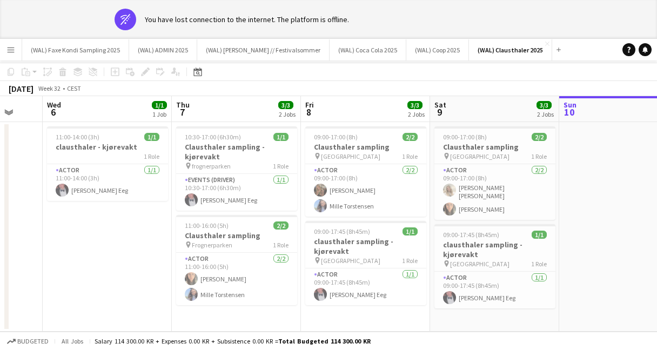
scroll to position [0, 333]
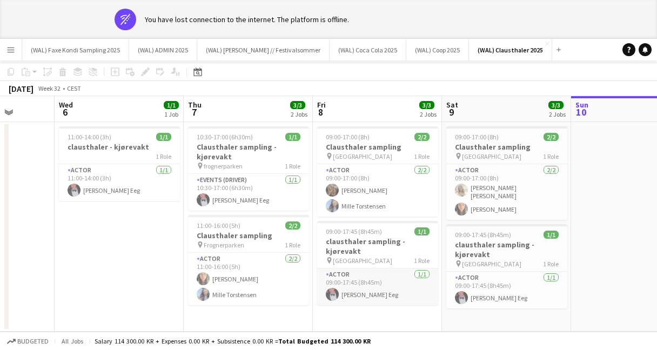
click at [356, 299] on app-card-role "Actor [DATE] 09:00-17:45 (8h45m) [PERSON_NAME] Eeg" at bounding box center [377, 287] width 121 height 37
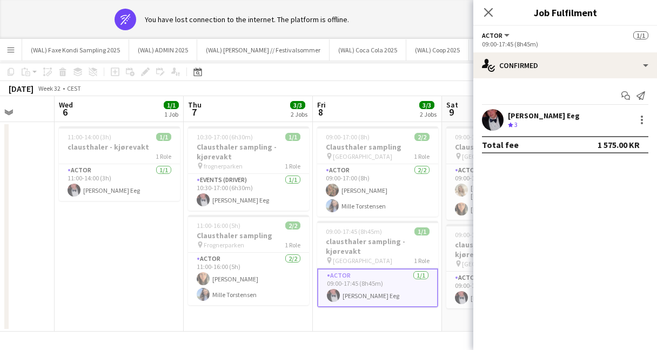
click at [497, 126] on app-user-avatar at bounding box center [493, 120] width 22 height 22
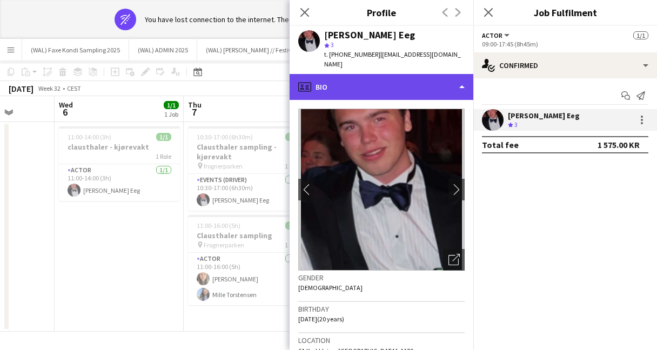
click at [387, 85] on div "profile Bio" at bounding box center [382, 87] width 184 height 26
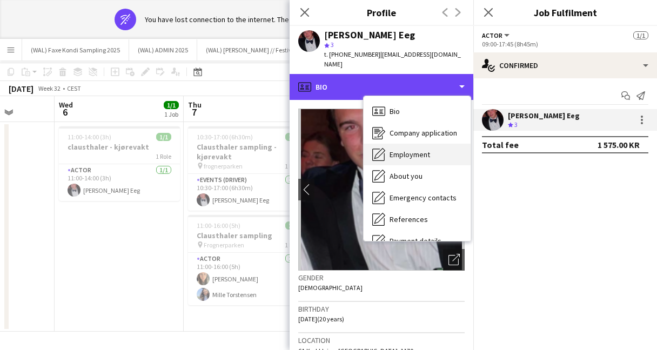
scroll to position [102, 0]
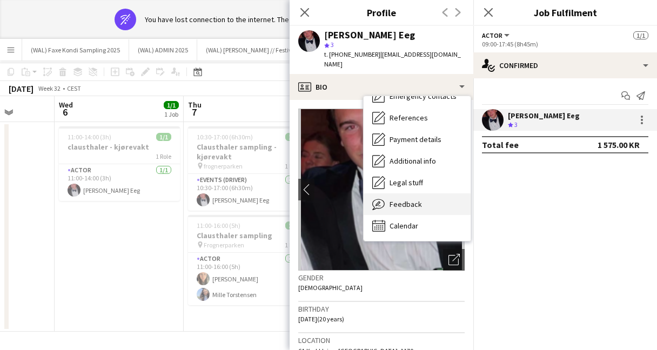
click at [400, 200] on div "Feedback Feedback" at bounding box center [417, 204] width 107 height 22
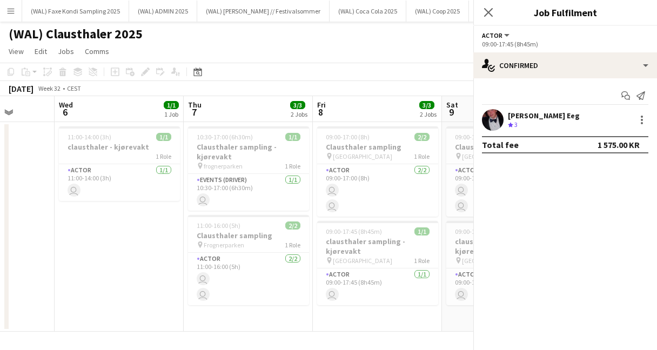
scroll to position [261, 0]
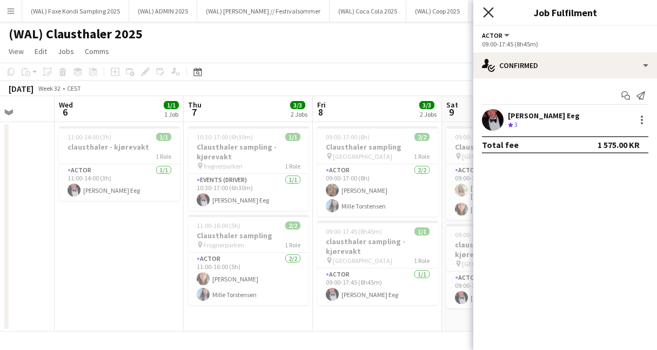
click at [493, 17] on icon at bounding box center [488, 12] width 10 height 10
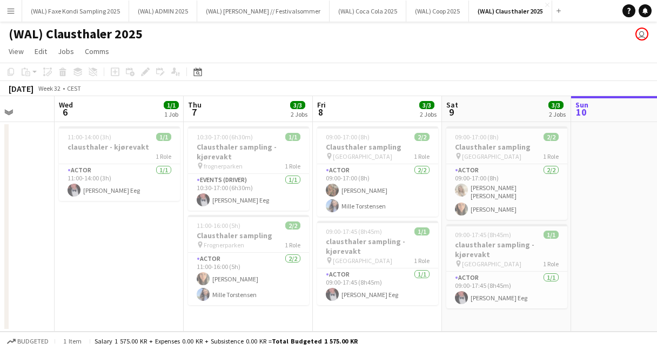
click at [351, 78] on app-toolbar "Copy Paste Paste Command V Paste with crew Command Shift V Paste linked Job [GE…" at bounding box center [328, 72] width 657 height 18
click at [328, 65] on app-toolbar "Copy Paste Paste Command V Paste with crew Command Shift V Paste linked Job [GE…" at bounding box center [328, 72] width 657 height 18
click at [227, 202] on app-card-role "Events (Driver) [DATE] 10:30-17:00 (6h30m) [PERSON_NAME] Eeg" at bounding box center [248, 192] width 121 height 37
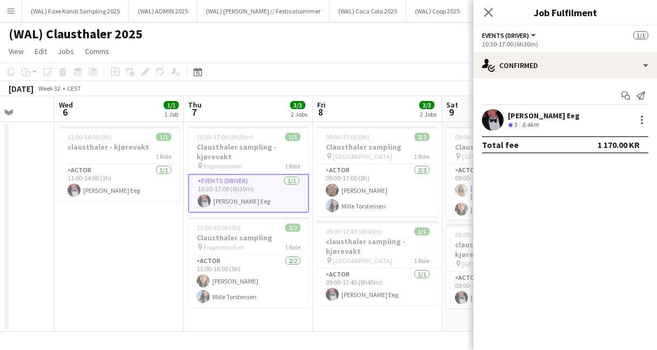
click at [499, 119] on app-user-avatar at bounding box center [493, 120] width 22 height 22
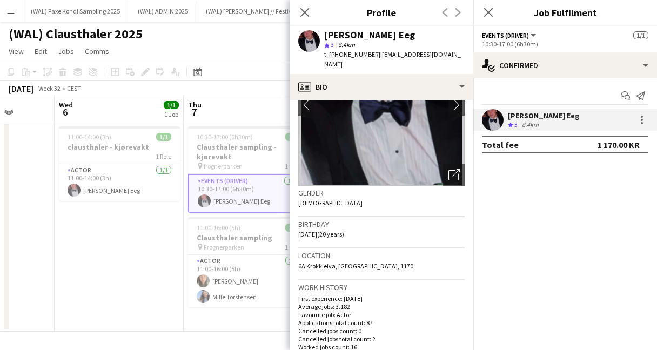
scroll to position [91, 0]
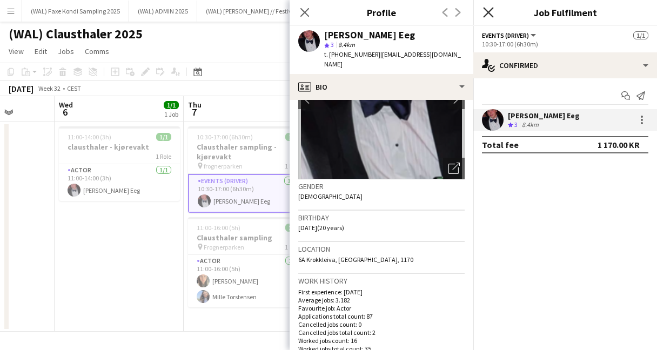
click at [490, 10] on icon "Close pop-in" at bounding box center [488, 12] width 10 height 10
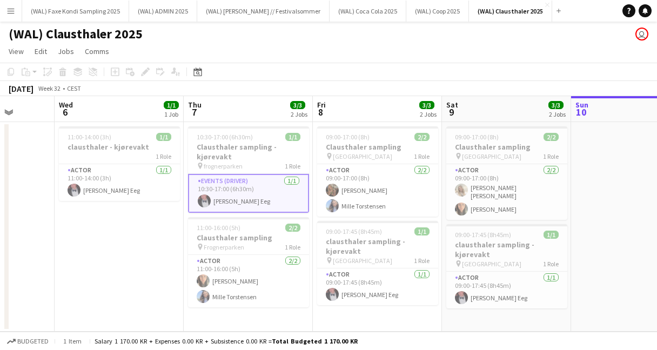
click at [259, 82] on div "[DATE] Week 32 • CEST" at bounding box center [328, 88] width 657 height 15
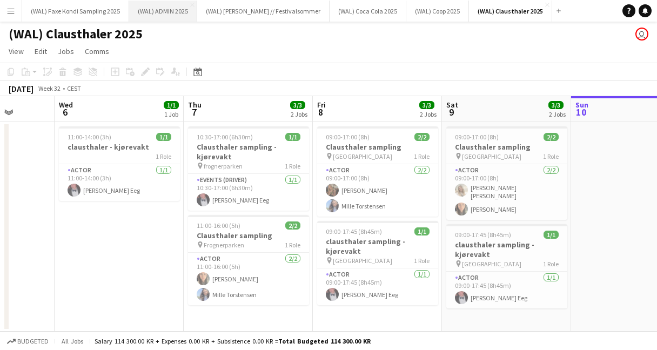
click at [166, 11] on button "(WAL) ADMIN 2025 Close" at bounding box center [163, 11] width 68 height 21
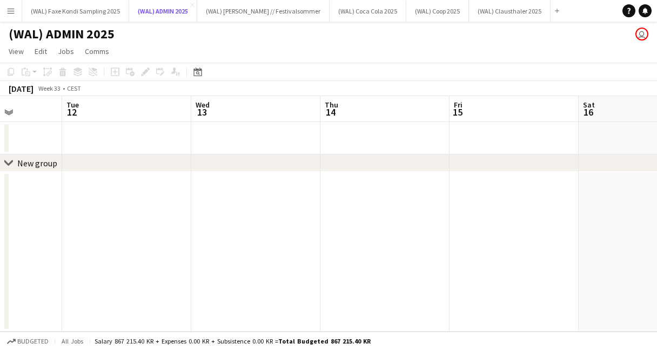
scroll to position [0, 323]
click at [280, 179] on app-date-cell at bounding box center [257, 252] width 129 height 160
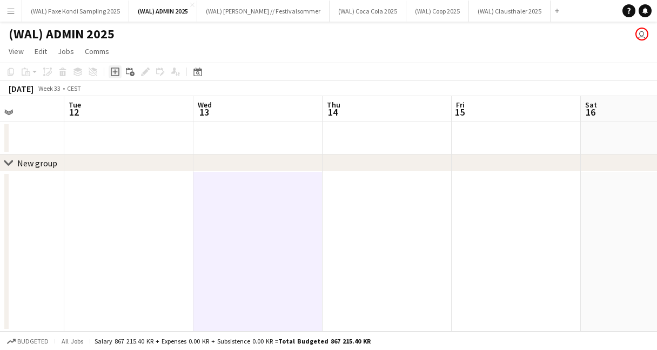
click at [117, 72] on icon "Add job" at bounding box center [115, 72] width 9 height 9
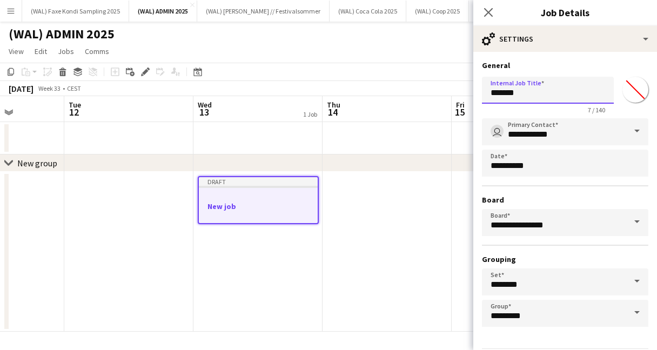
drag, startPoint x: 537, startPoint y: 92, endPoint x: 436, endPoint y: 87, distance: 101.2
click at [436, 87] on body "Menu Boards Boards Boards All jobs Status Workforce Workforce My Workforce Recr…" at bounding box center [328, 175] width 657 height 350
type input "*"
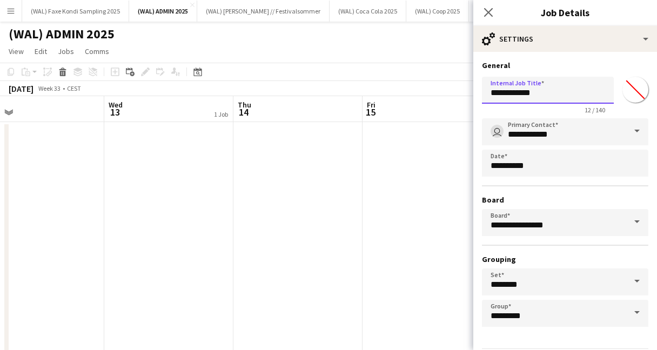
scroll to position [38, 0]
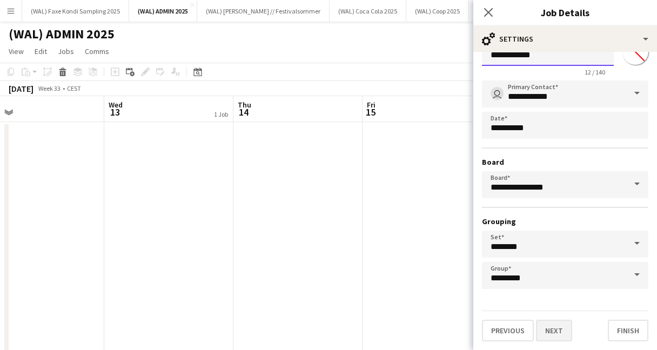
type input "**********"
click at [545, 335] on button "Next" at bounding box center [554, 331] width 36 height 22
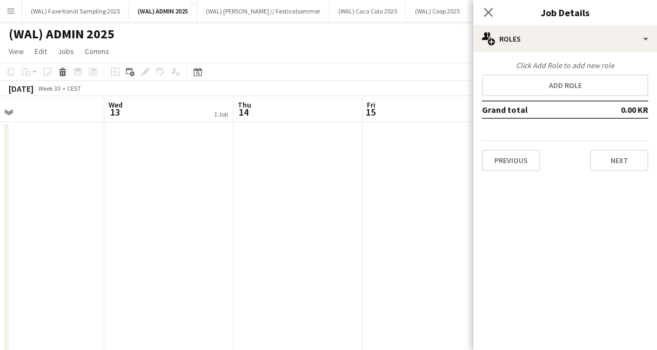
scroll to position [0, 0]
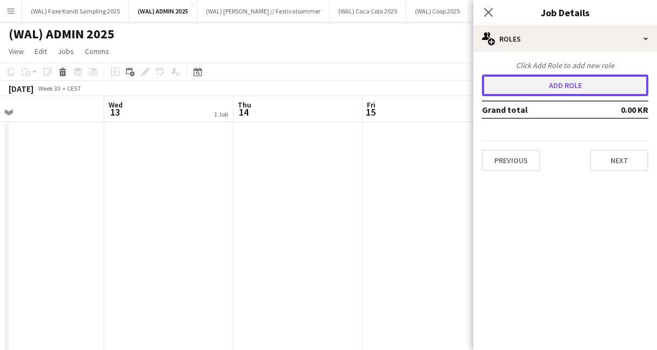
click at [556, 91] on button "Add role" at bounding box center [565, 86] width 166 height 22
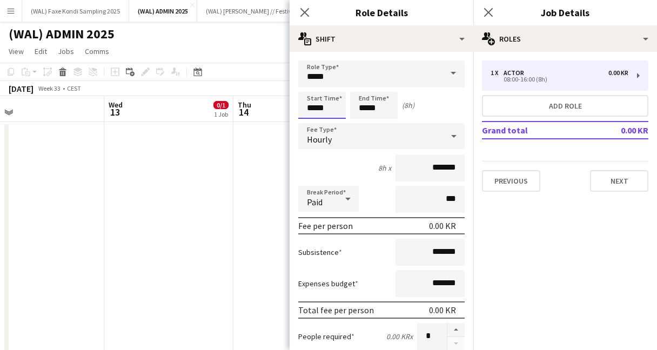
click at [339, 107] on input "*****" at bounding box center [322, 105] width 48 height 27
type input "*****"
click at [307, 86] on div at bounding box center [311, 86] width 22 height 11
click at [382, 136] on div "Hourly" at bounding box center [370, 136] width 145 height 26
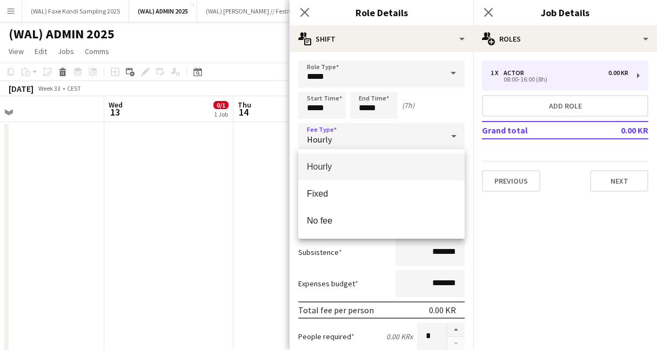
click at [433, 103] on div at bounding box center [328, 175] width 657 height 350
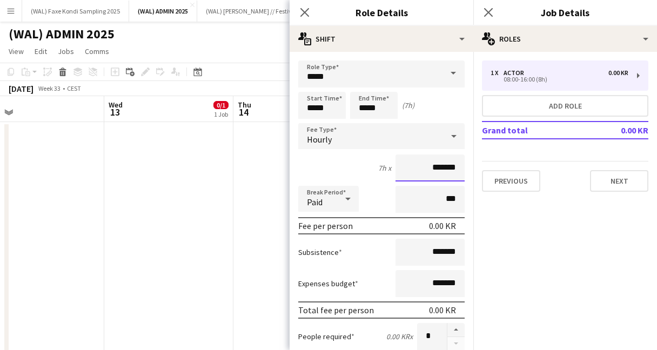
drag, startPoint x: 448, startPoint y: 169, endPoint x: 402, endPoint y: 169, distance: 45.9
click at [402, 169] on input "*******" at bounding box center [430, 168] width 69 height 27
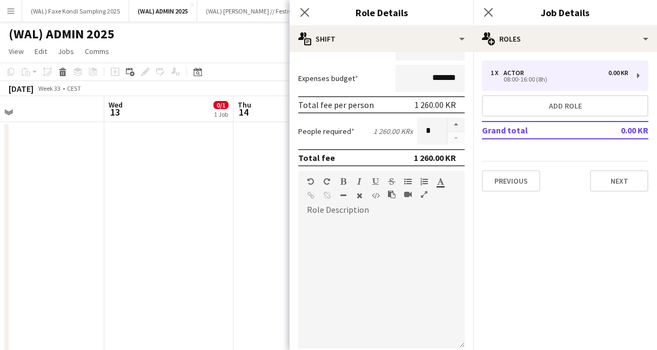
scroll to position [316, 0]
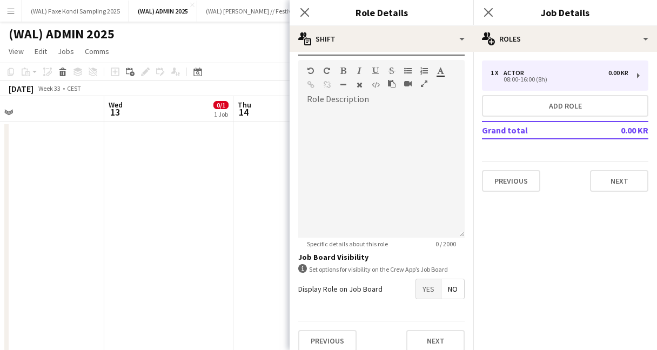
type input "******"
click at [425, 286] on span "Yes" at bounding box center [428, 288] width 25 height 19
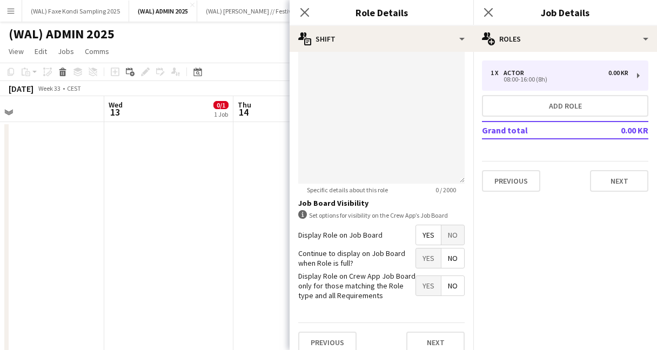
scroll to position [382, 0]
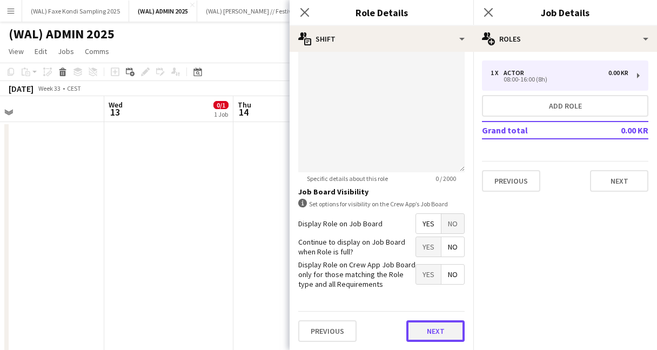
click at [432, 324] on button "Next" at bounding box center [435, 331] width 58 height 22
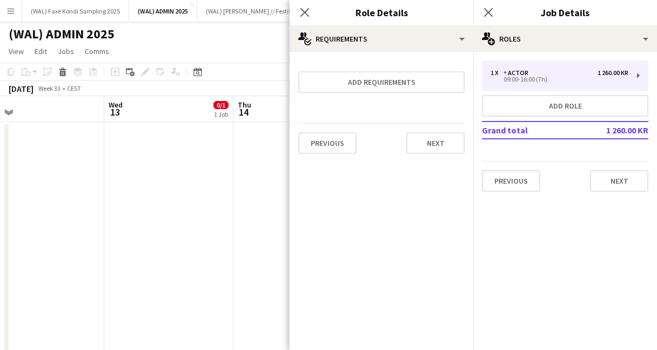
scroll to position [0, 0]
click at [610, 182] on button "Next" at bounding box center [619, 181] width 58 height 22
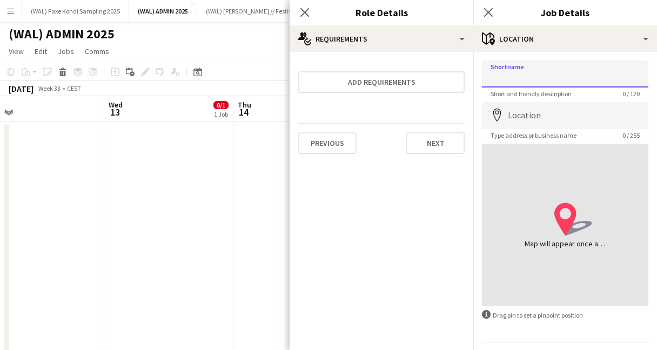
click at [547, 78] on input "Shortname" at bounding box center [565, 74] width 166 height 27
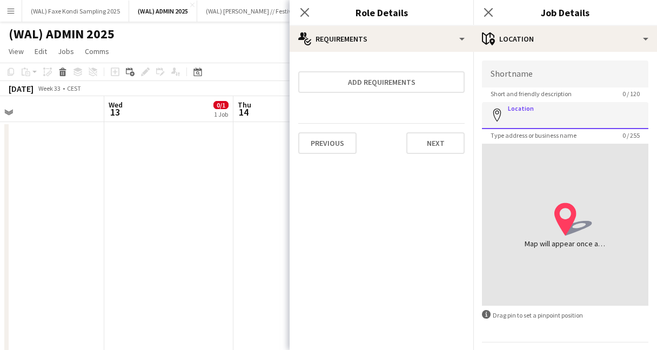
click at [522, 115] on input "Location" at bounding box center [565, 115] width 166 height 27
type input "**********"
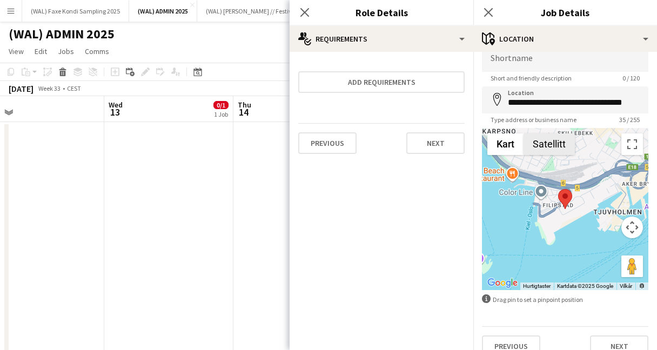
scroll to position [31, 0]
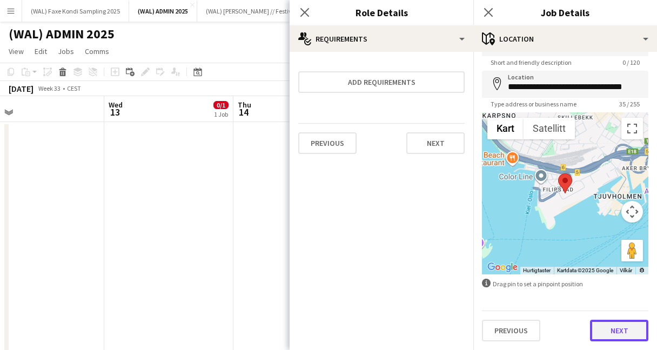
click at [619, 336] on button "Next" at bounding box center [619, 331] width 58 height 22
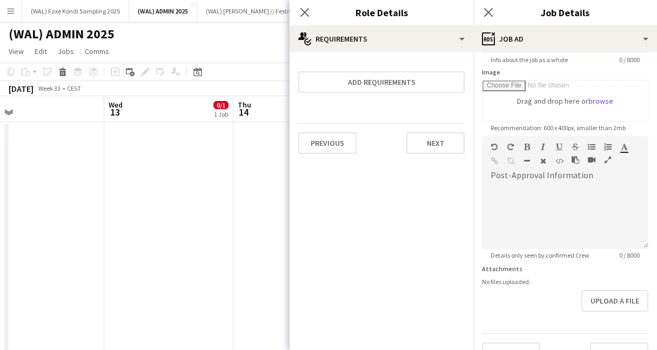
scroll to position [184, 0]
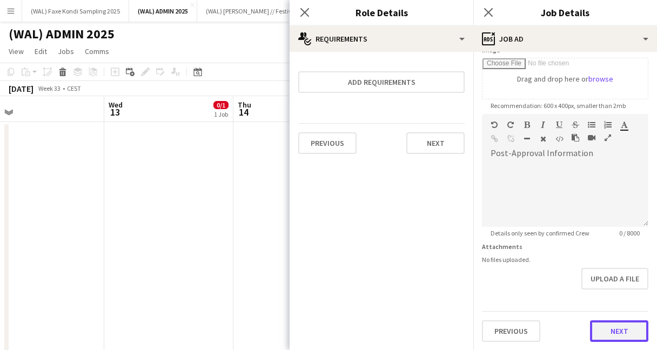
click at [610, 333] on button "Next" at bounding box center [619, 331] width 58 height 22
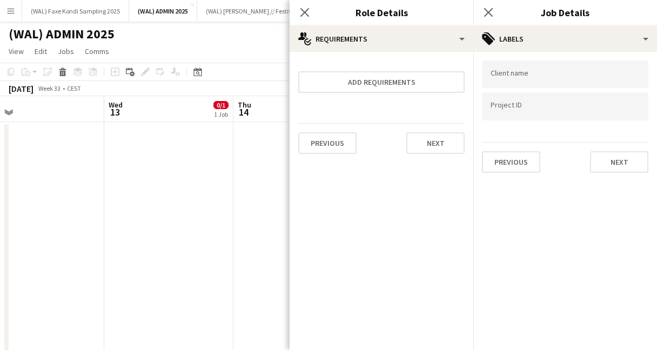
click at [547, 81] on div at bounding box center [565, 75] width 166 height 28
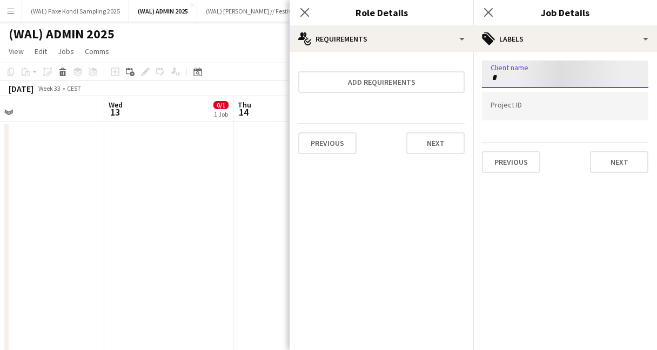
type input "*"
click at [557, 111] on div at bounding box center [565, 106] width 166 height 28
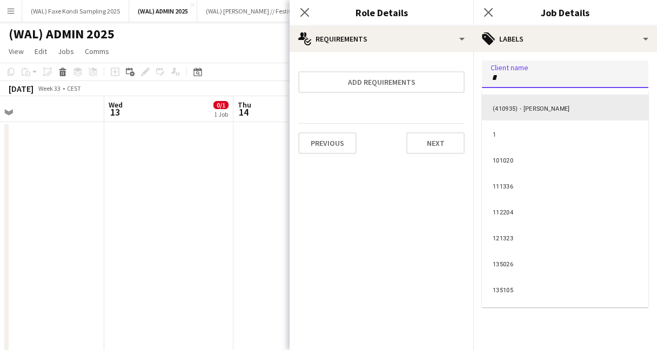
scroll to position [3, 0]
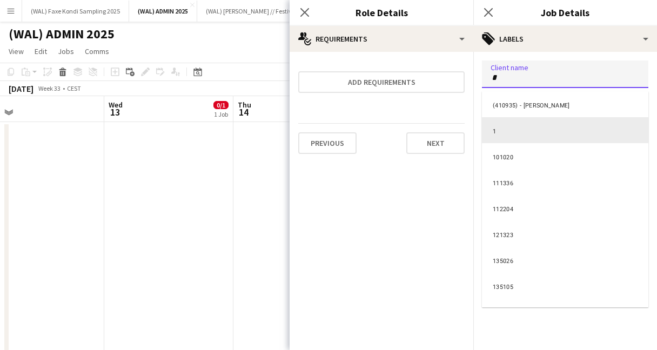
click at [529, 133] on div "1" at bounding box center [565, 130] width 166 height 26
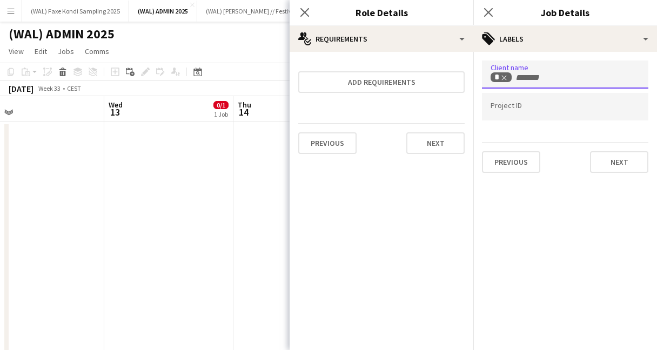
scroll to position [0, 0]
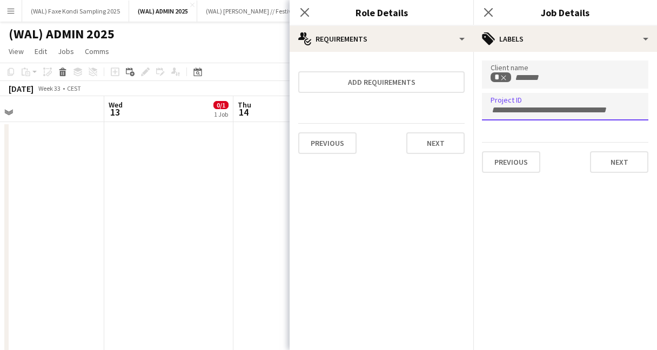
click at [521, 102] on div at bounding box center [565, 107] width 166 height 28
type input "*"
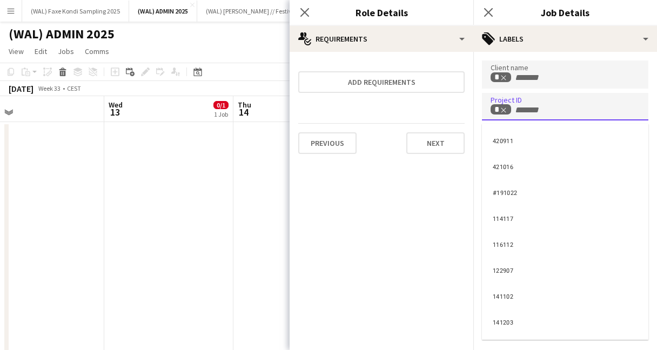
click at [510, 14] on div at bounding box center [565, 175] width 184 height 350
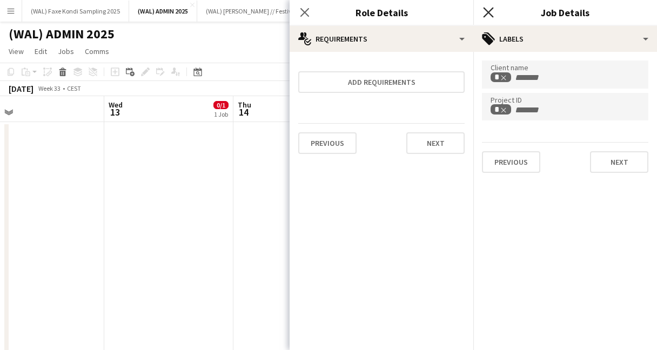
click at [488, 14] on icon "Close pop-in" at bounding box center [488, 12] width 10 height 10
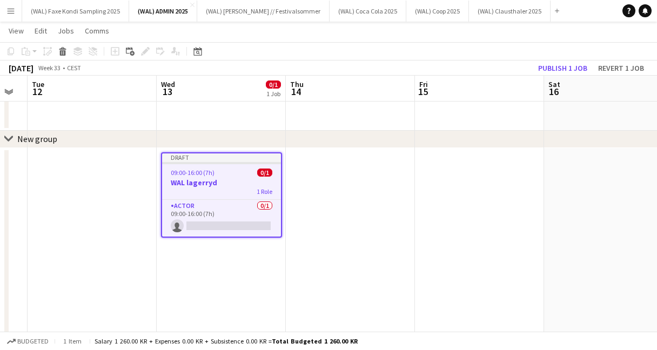
scroll to position [0, 224]
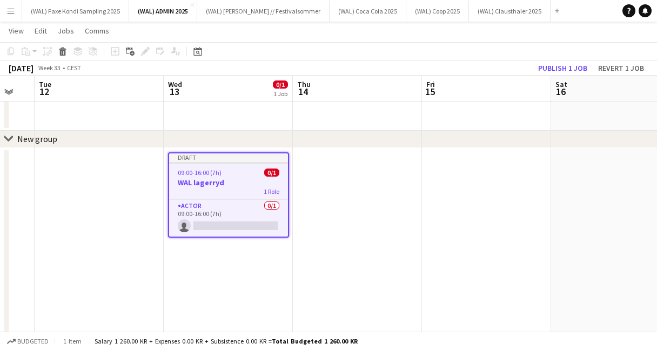
drag, startPoint x: 245, startPoint y: 172, endPoint x: 253, endPoint y: 170, distance: 8.4
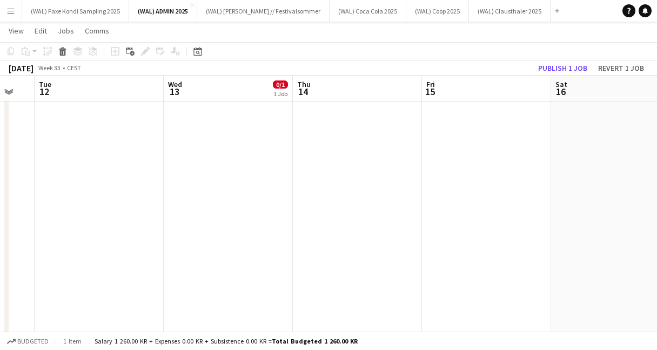
scroll to position [0, 0]
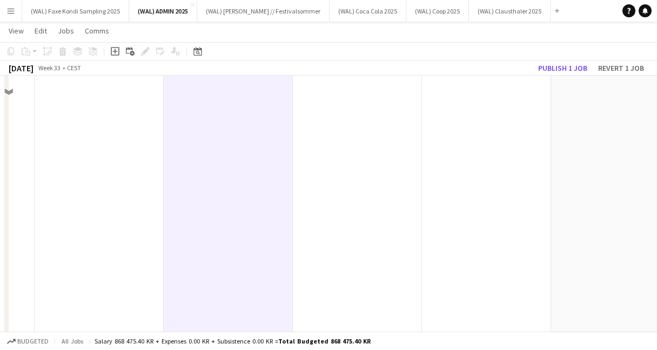
scroll to position [636, 0]
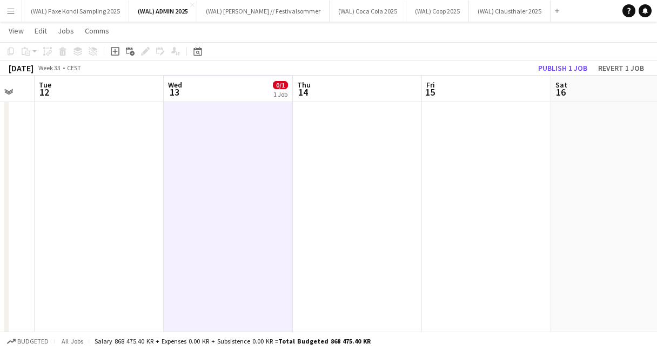
click at [360, 172] on app-date-cell at bounding box center [357, 103] width 129 height 1237
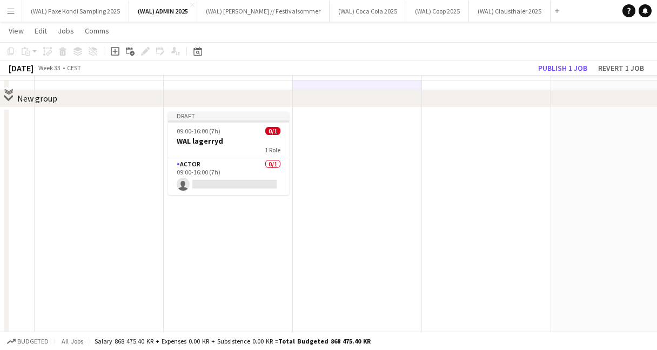
scroll to position [1245, 0]
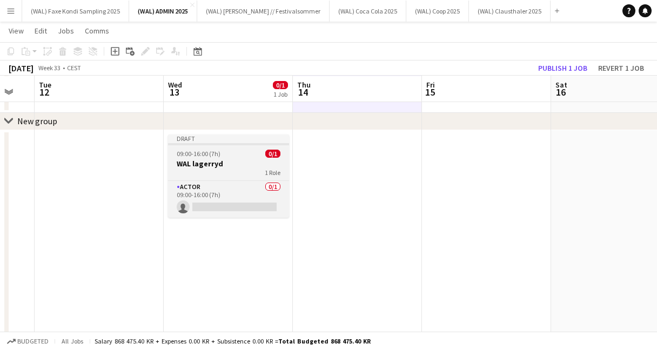
click at [252, 161] on h3 "WAL lagerryd" at bounding box center [228, 164] width 121 height 10
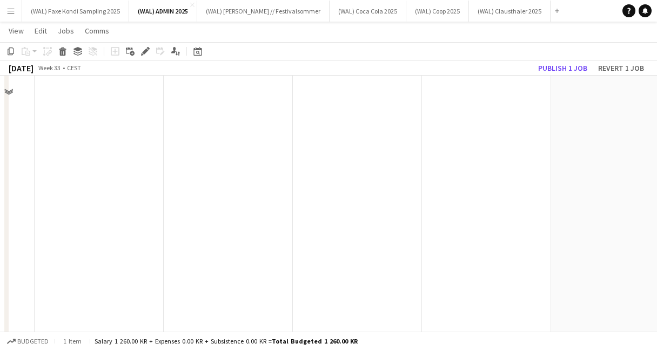
scroll to position [113, 0]
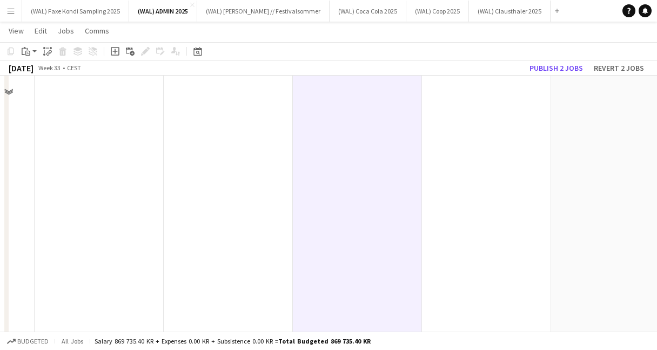
scroll to position [1324, 0]
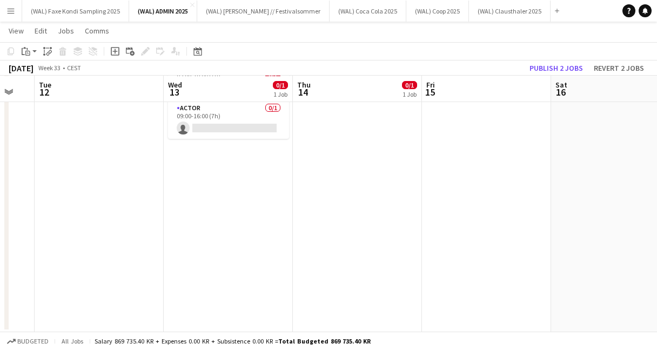
click at [258, 101] on app-board-header-date "Wed 13 0/1 1 Job" at bounding box center [228, 89] width 129 height 26
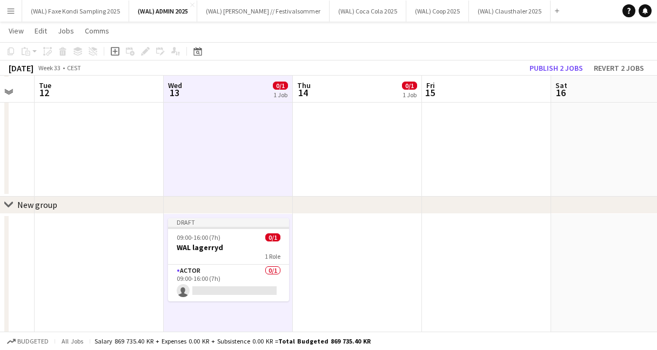
scroll to position [1160, 0]
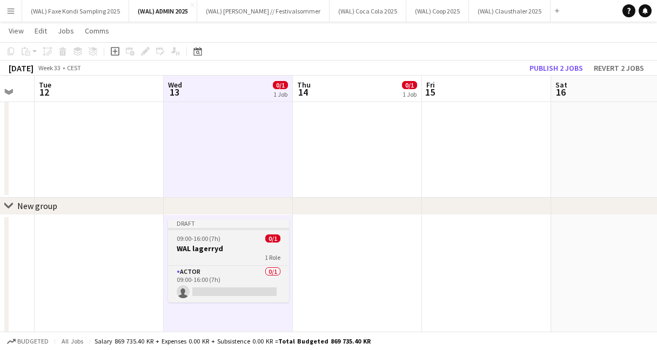
click at [265, 263] on app-job-card "Draft 09:00-16:00 (7h) 0/1 WAL lagerryd 1 Role Actor 0/1 09:00-16:00 (7h) singl…" at bounding box center [228, 260] width 121 height 83
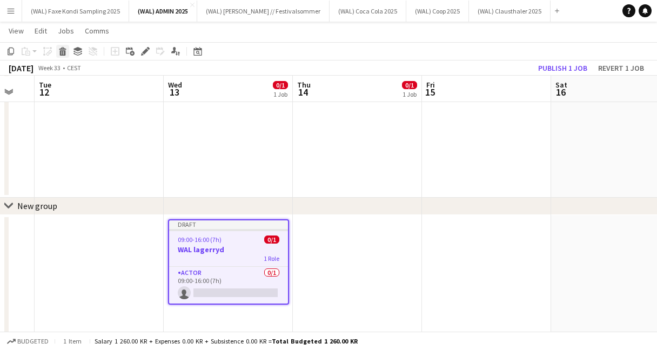
click at [64, 49] on icon at bounding box center [62, 48] width 7 height 3
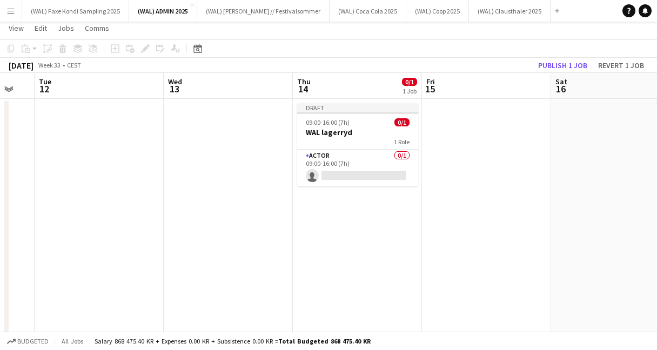
scroll to position [0, 0]
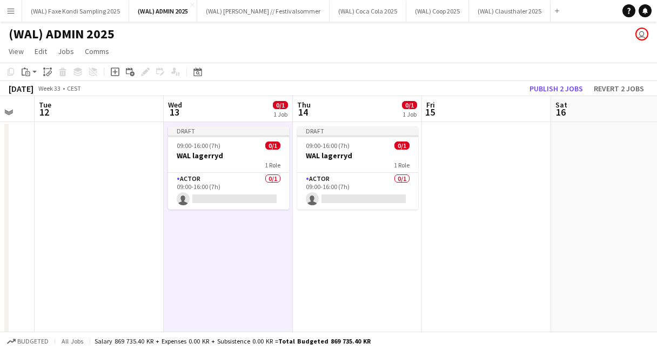
click at [384, 81] on app-toolbar "Copy Paste Paste Command V Paste with crew Command Shift V Paste linked Job [GE…" at bounding box center [328, 72] width 657 height 18
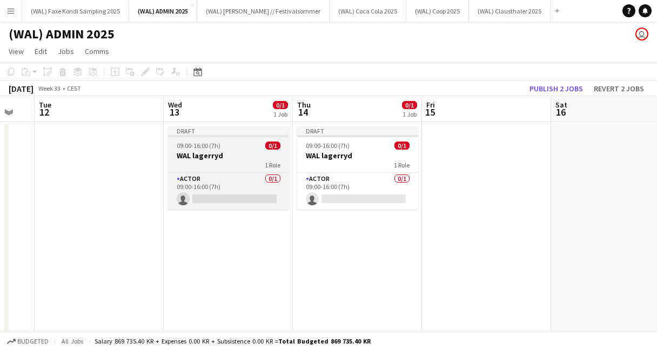
click at [223, 155] on h3 "WAL lagerryd" at bounding box center [228, 156] width 121 height 10
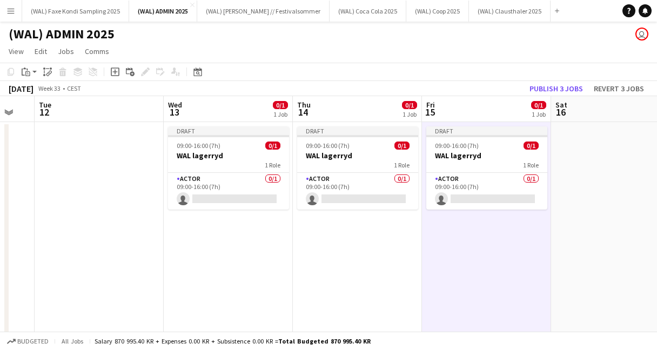
click at [335, 51] on app-page-menu "View Day view expanded Day view collapsed Month view Date picker Jump to [DATE]…" at bounding box center [328, 52] width 657 height 21
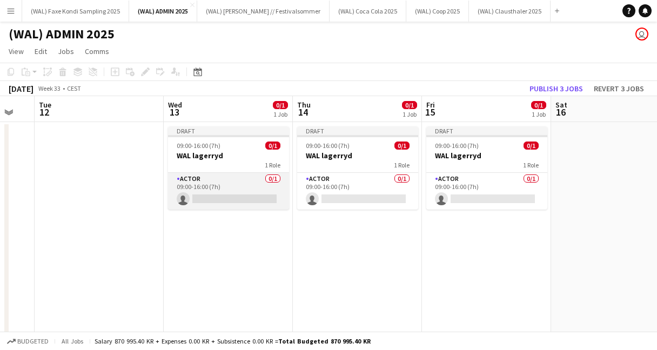
click at [239, 175] on app-card-role "Actor 0/1 09:00-16:00 (7h) single-neutral-actions" at bounding box center [228, 191] width 121 height 37
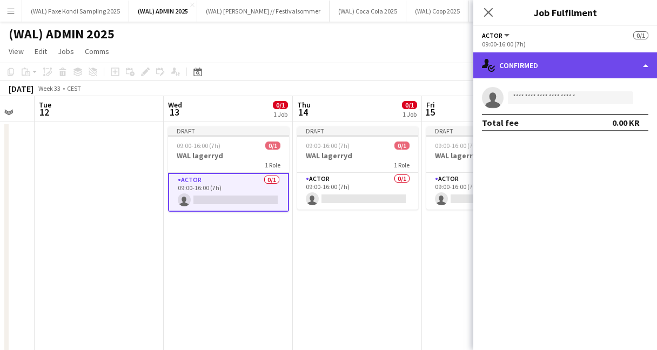
click at [513, 62] on div "single-neutral-actions-check-2 Confirmed" at bounding box center [565, 65] width 184 height 26
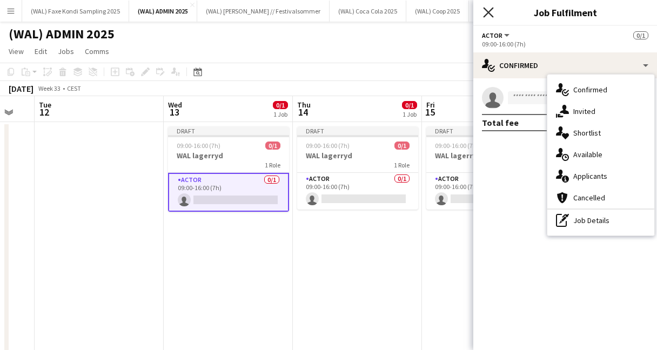
click at [486, 8] on icon "Close pop-in" at bounding box center [488, 12] width 10 height 10
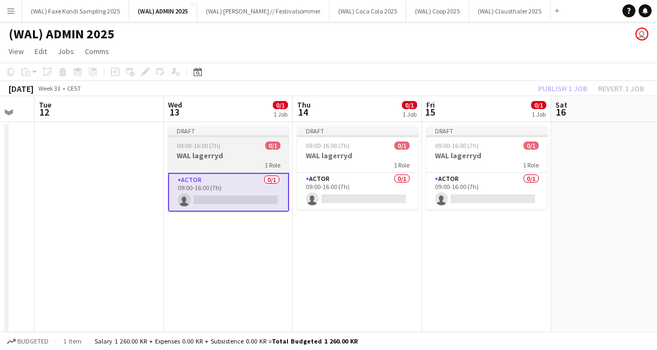
click at [224, 155] on h3 "WAL lagerryd" at bounding box center [228, 156] width 121 height 10
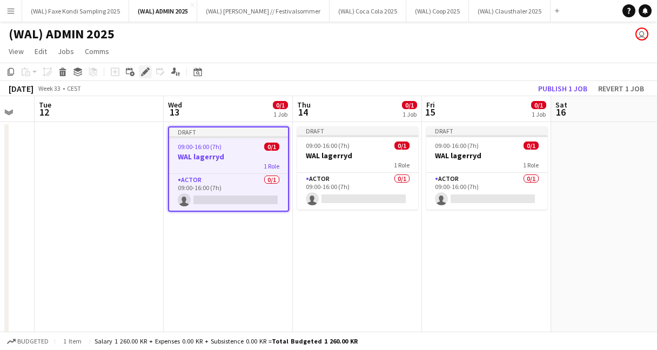
click at [143, 71] on icon "Edit" at bounding box center [145, 72] width 9 height 9
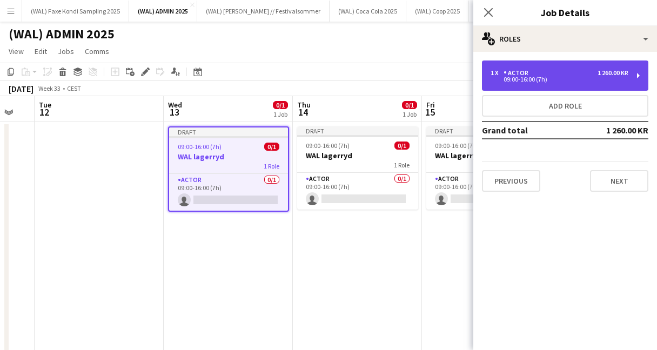
click at [516, 82] on div "09:00-16:00 (7h)" at bounding box center [560, 79] width 138 height 5
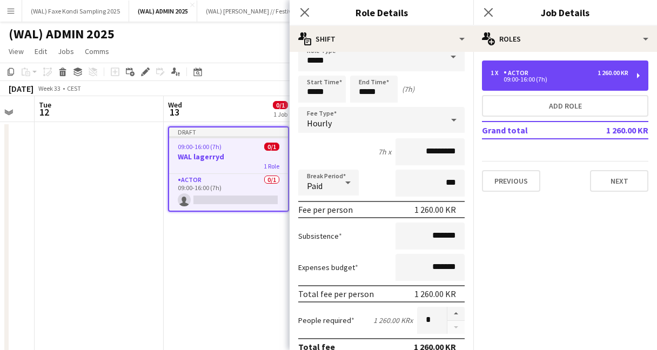
scroll to position [24, 0]
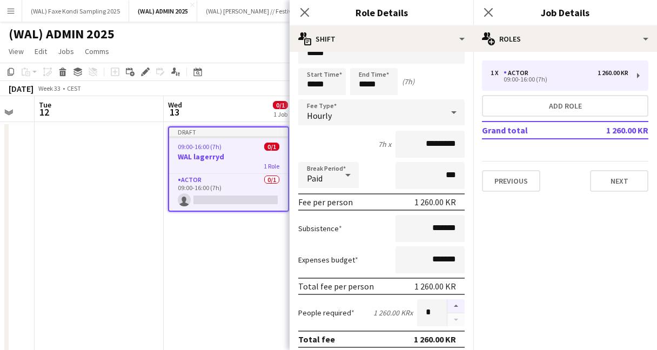
click at [457, 309] on button "button" at bounding box center [455, 306] width 17 height 14
type input "*"
click at [489, 13] on icon at bounding box center [488, 12] width 10 height 10
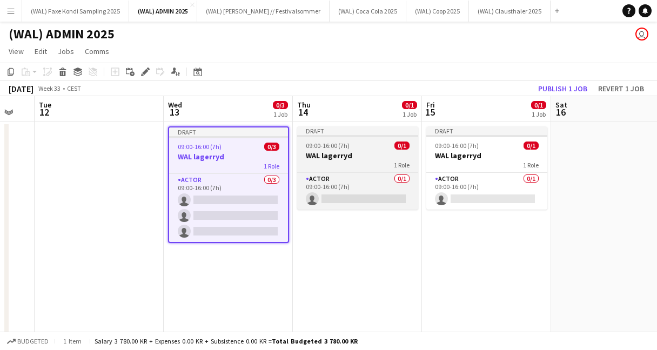
click at [339, 145] on span "09:00-16:00 (7h)" at bounding box center [328, 146] width 44 height 8
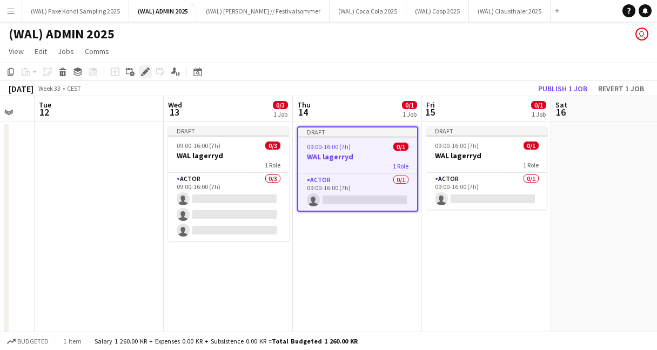
click at [145, 75] on icon "Edit" at bounding box center [145, 72] width 9 height 9
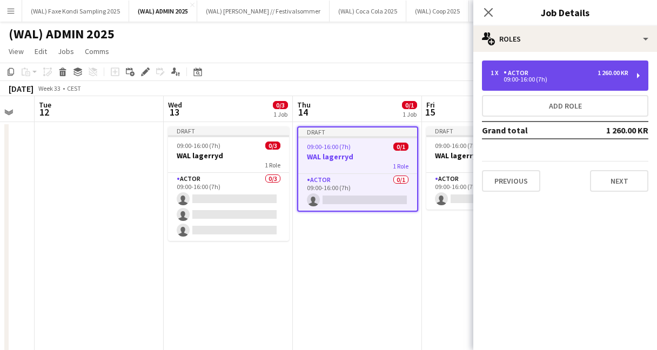
click at [523, 72] on div "Actor" at bounding box center [518, 73] width 29 height 8
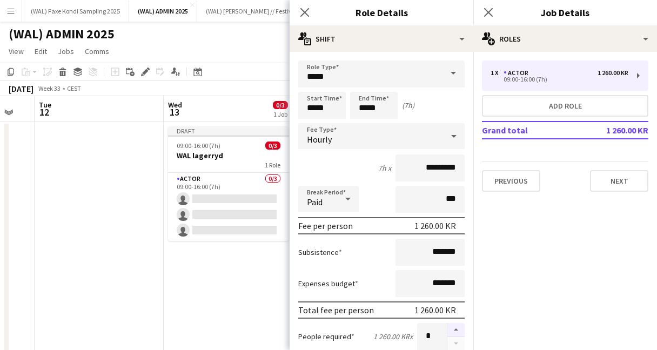
click at [451, 330] on button "button" at bounding box center [455, 330] width 17 height 14
type input "*"
click at [488, 10] on icon "Close pop-in" at bounding box center [488, 12] width 10 height 10
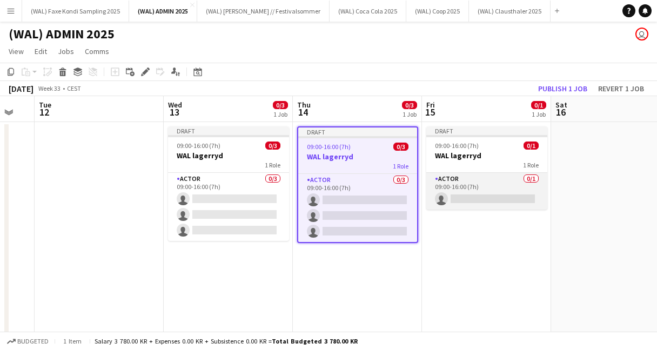
click at [474, 180] on app-card-role "Actor 0/1 09:00-16:00 (7h) single-neutral-actions" at bounding box center [486, 191] width 121 height 37
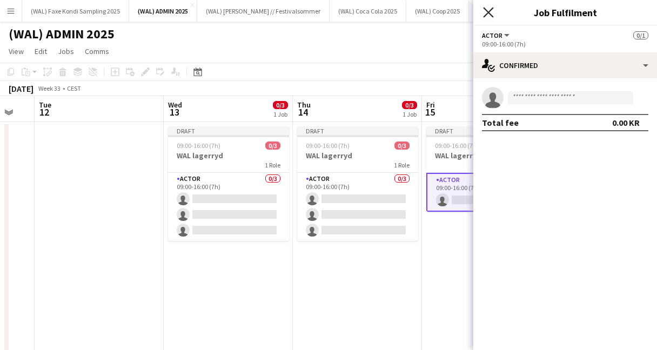
click at [486, 13] on icon "Close pop-in" at bounding box center [488, 12] width 10 height 10
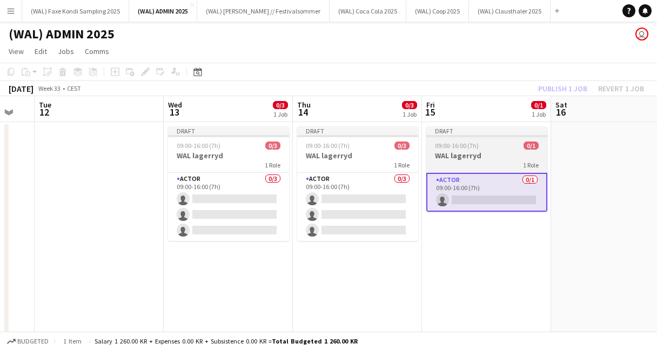
click at [456, 148] on span "09:00-16:00 (7h)" at bounding box center [457, 146] width 44 height 8
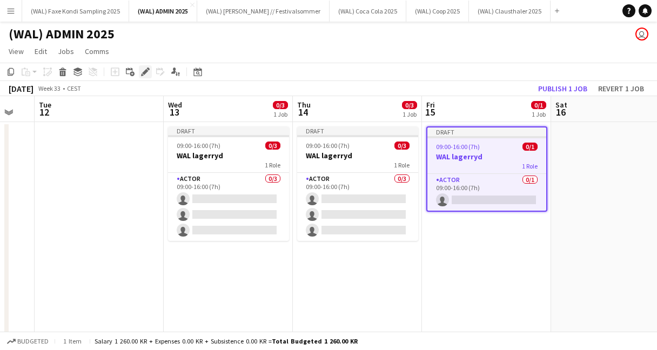
click at [142, 72] on icon "Edit" at bounding box center [145, 72] width 9 height 9
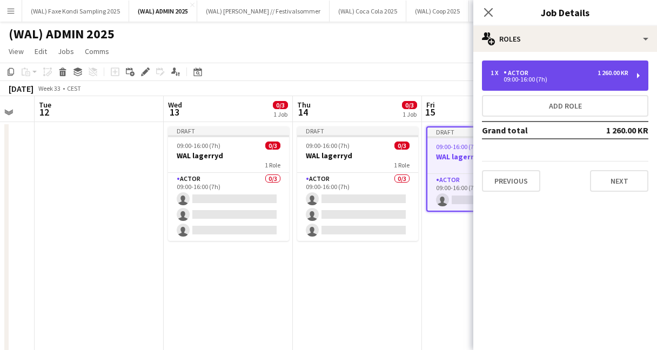
click at [506, 72] on div "Actor" at bounding box center [518, 73] width 29 height 8
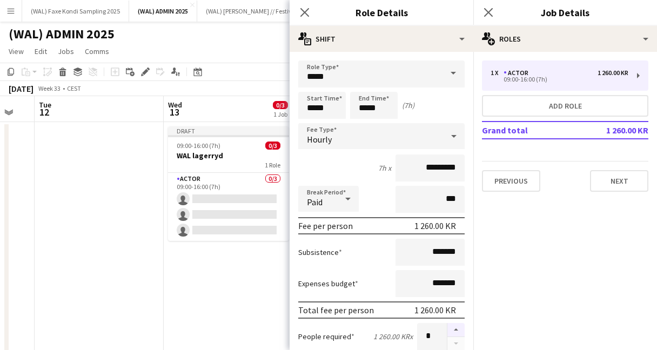
click at [454, 330] on button "button" at bounding box center [455, 330] width 17 height 14
type input "*"
click at [491, 12] on icon "Close pop-in" at bounding box center [488, 12] width 10 height 10
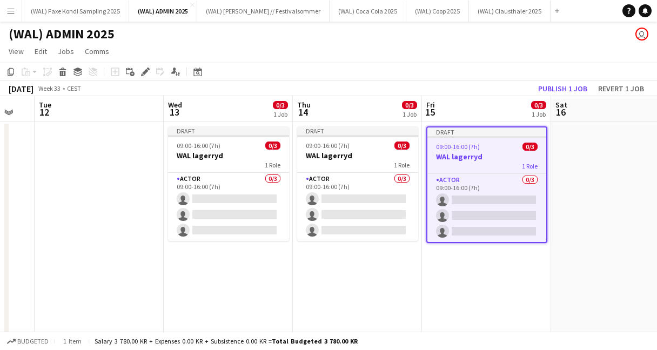
click at [380, 107] on app-board-header-date "Thu 14 0/3 1 Job" at bounding box center [357, 109] width 129 height 26
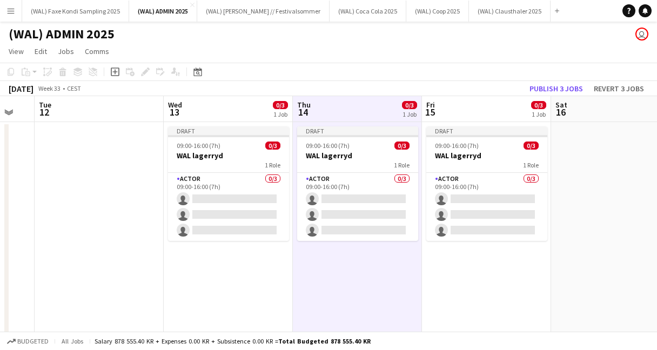
click at [367, 61] on app-page-menu "View Day view expanded Day view collapsed Month view Date picker Jump to [DATE]…" at bounding box center [328, 52] width 657 height 21
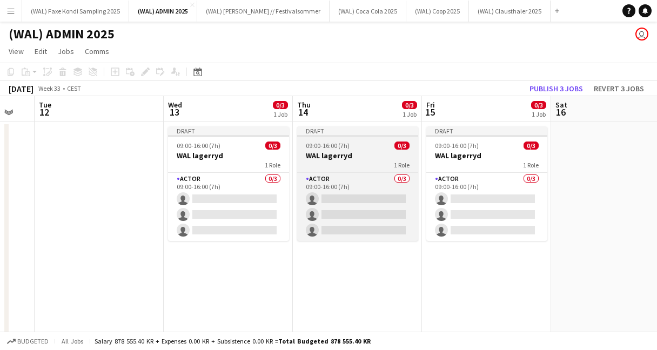
click at [380, 162] on div "1 Role" at bounding box center [357, 164] width 121 height 9
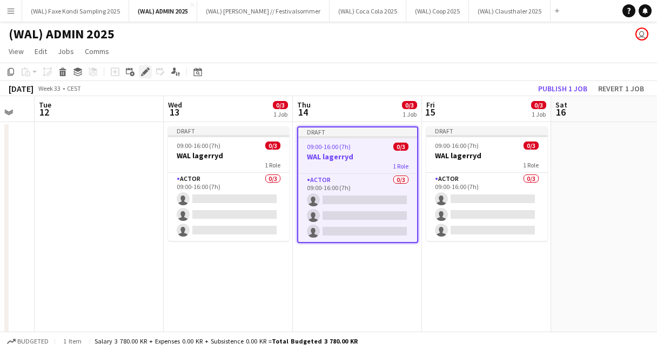
click at [148, 77] on div "Edit" at bounding box center [145, 71] width 13 height 13
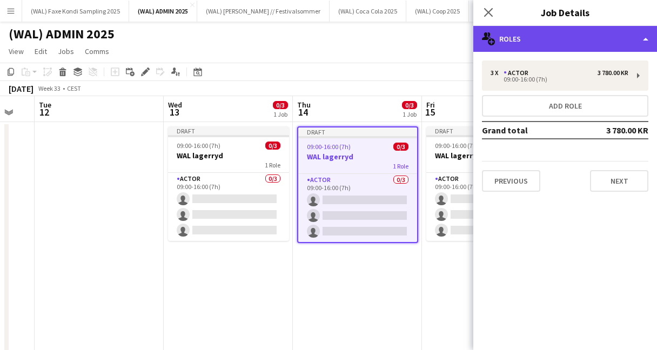
click at [512, 47] on div "multiple-users-add Roles" at bounding box center [565, 39] width 184 height 26
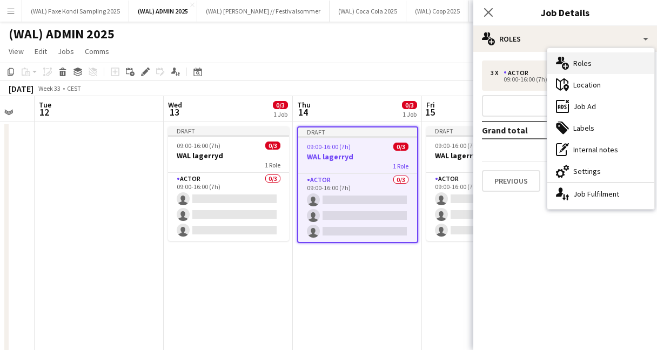
click at [569, 64] on icon "multiple-users-add" at bounding box center [562, 63] width 13 height 13
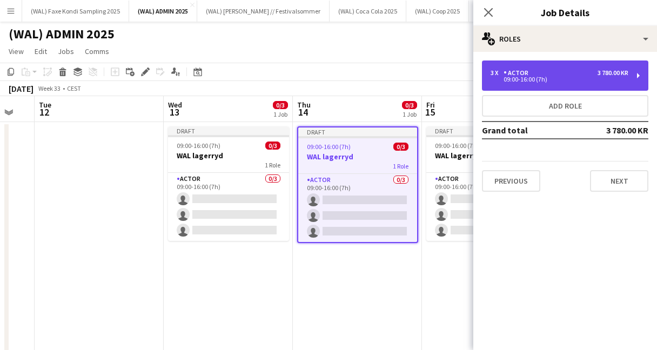
click at [535, 69] on div "3 x Actor 3 780.00 KR" at bounding box center [560, 73] width 138 height 8
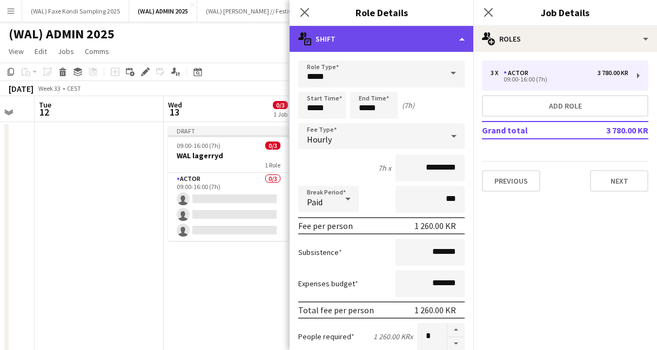
click at [369, 45] on div "multiple-actions-text Shift" at bounding box center [382, 39] width 184 height 26
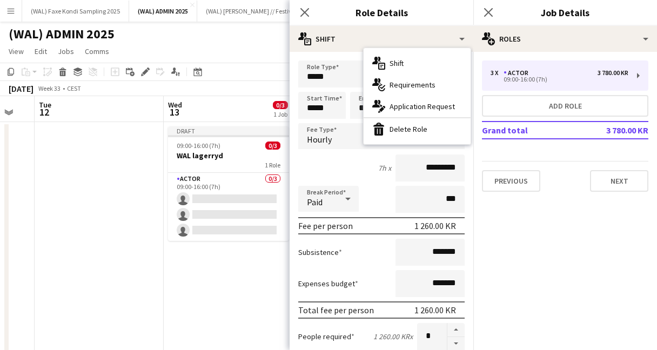
click at [371, 189] on div "Break Period Paid ***" at bounding box center [381, 199] width 166 height 27
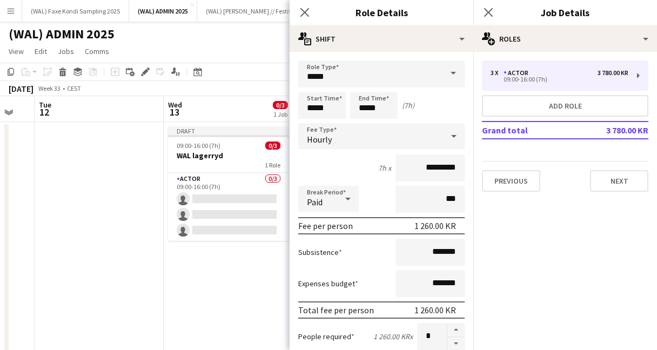
scroll to position [382, 0]
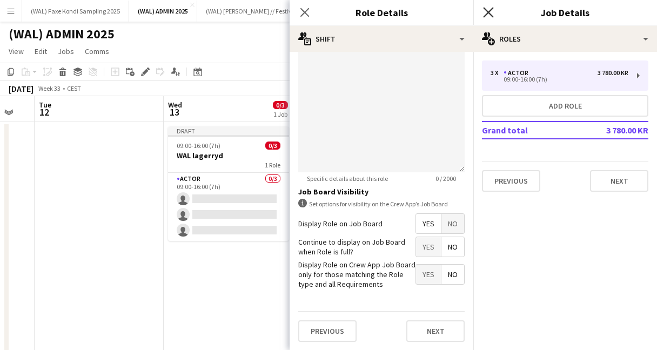
click at [489, 10] on icon at bounding box center [488, 12] width 10 height 10
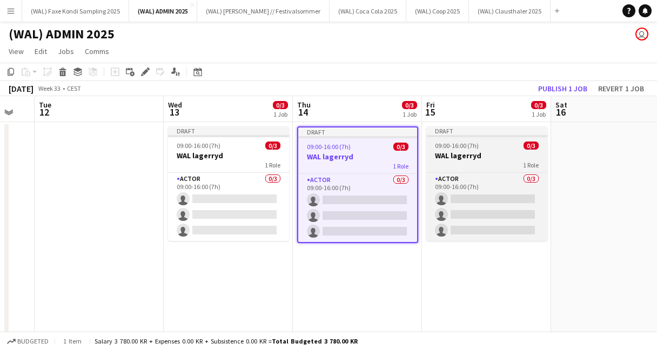
click at [459, 153] on h3 "WAL lagerryd" at bounding box center [486, 156] width 121 height 10
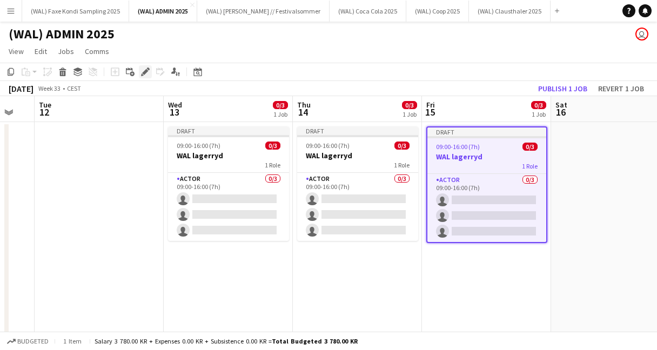
click at [145, 74] on icon at bounding box center [145, 72] width 6 height 6
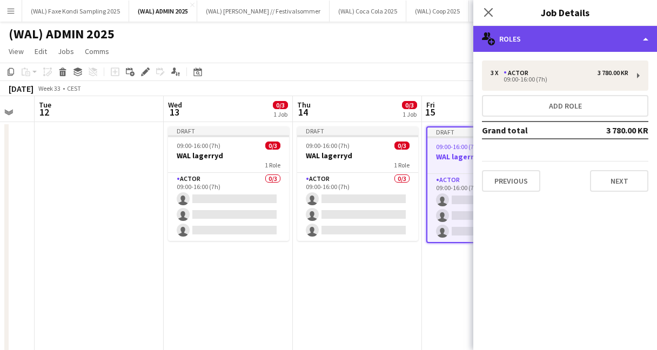
click at [533, 41] on div "multiple-users-add Roles" at bounding box center [565, 39] width 184 height 26
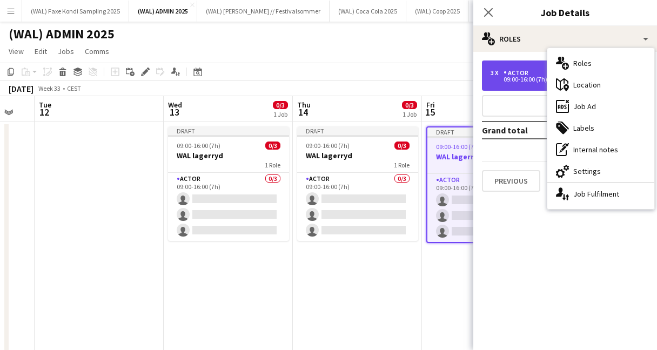
click at [513, 84] on div "3 x Actor 3 780.00 KR 09:00-16:00 (7h)" at bounding box center [565, 76] width 166 height 30
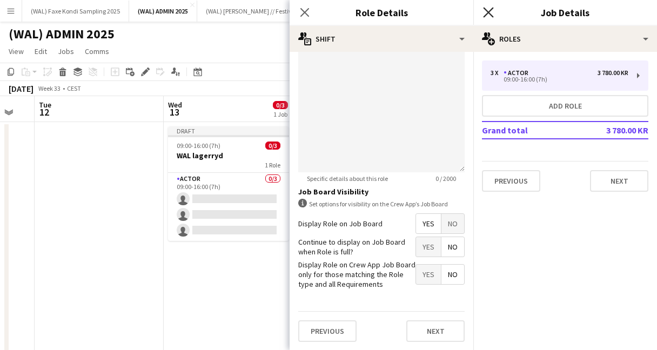
click at [487, 12] on icon at bounding box center [488, 12] width 10 height 10
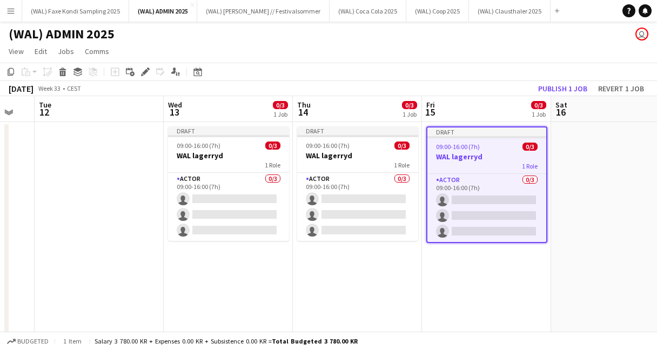
click at [400, 63] on app-toolbar "Copy Paste Paste Command V Paste with crew Command Shift V Paste linked Job [GE…" at bounding box center [328, 72] width 657 height 18
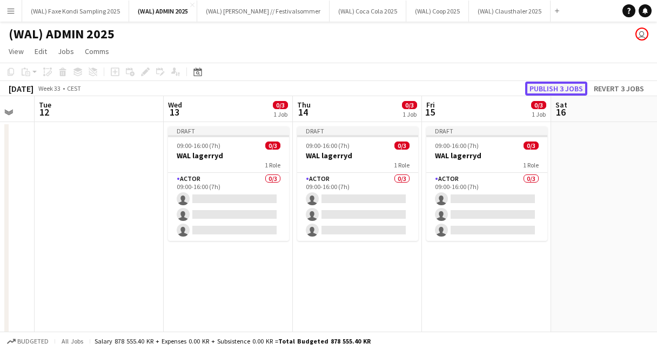
click at [551, 91] on button "Publish 3 jobs" at bounding box center [556, 89] width 62 height 14
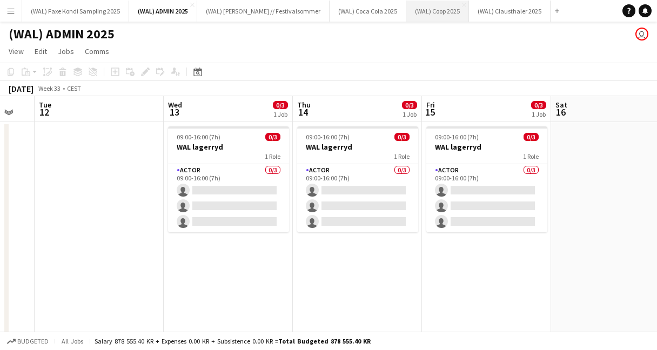
click at [416, 8] on button "(WAL) Coop 2025 Close" at bounding box center [437, 11] width 63 height 21
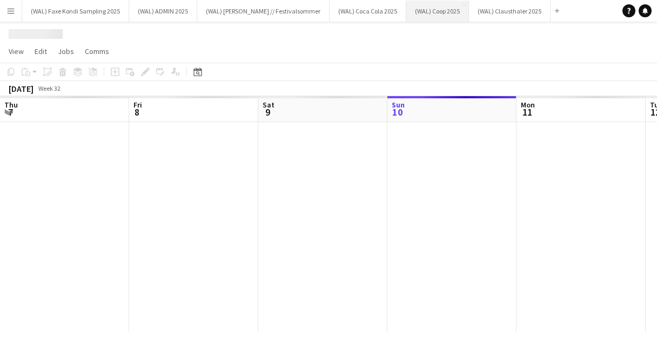
scroll to position [0, 258]
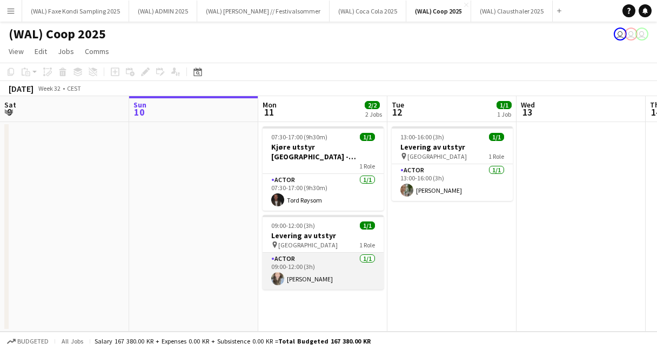
click at [329, 253] on app-card-role "Actor [DATE] 09:00-12:00 (3h) [PERSON_NAME]" at bounding box center [323, 271] width 121 height 37
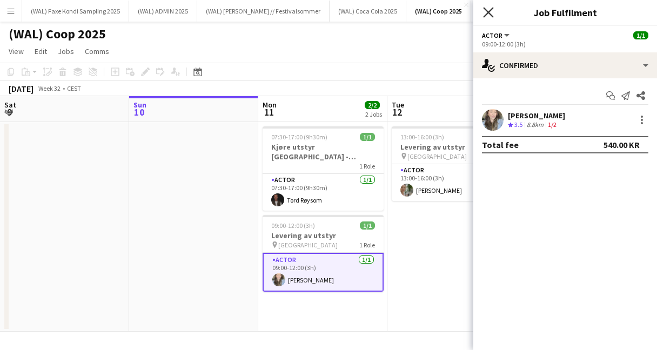
click at [487, 10] on icon at bounding box center [488, 12] width 10 height 10
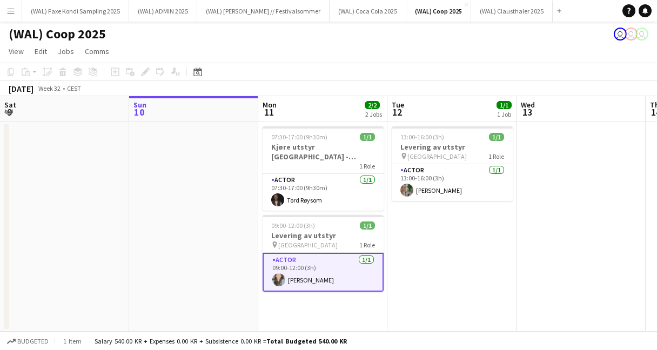
click at [391, 61] on app-page-menu "View Day view expanded Day view collapsed Month view Date picker Jump to [DATE]…" at bounding box center [328, 52] width 657 height 21
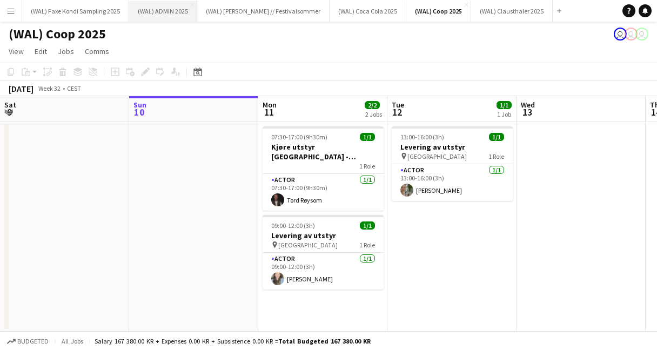
click at [153, 6] on button "(WAL) ADMIN 2025 Close" at bounding box center [163, 11] width 68 height 21
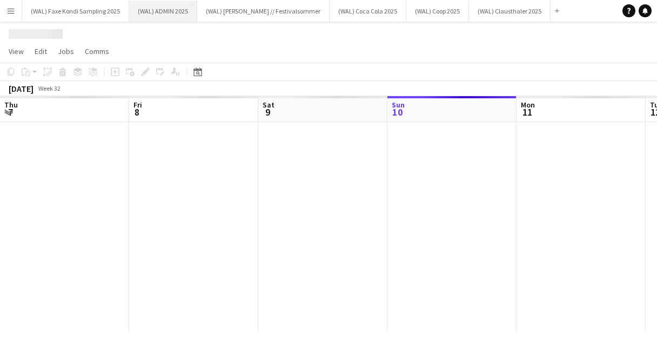
scroll to position [0, 258]
